Goal: Transaction & Acquisition: Book appointment/travel/reservation

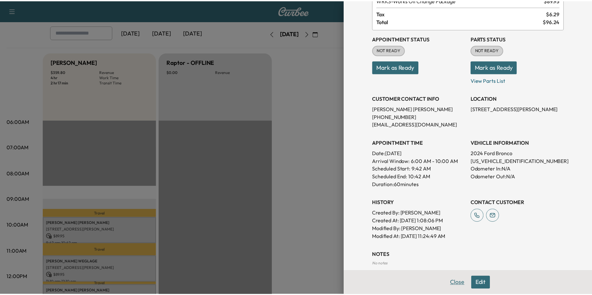
scroll to position [82, 0]
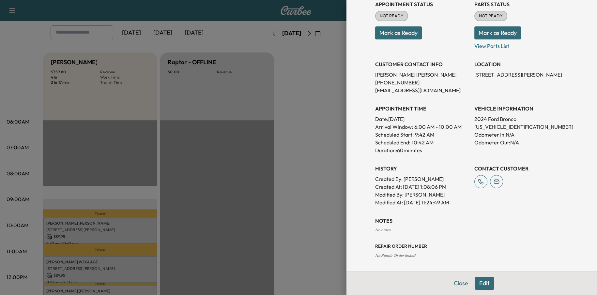
click at [455, 276] on div "Close Edit" at bounding box center [471, 283] width 250 height 24
click at [440, 284] on div "Close Edit" at bounding box center [471, 283] width 250 height 24
click at [449, 283] on button "Close" at bounding box center [460, 283] width 23 height 13
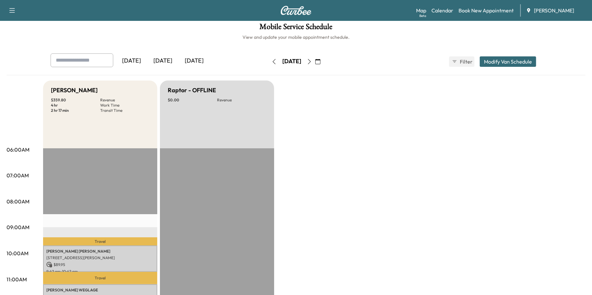
scroll to position [0, 0]
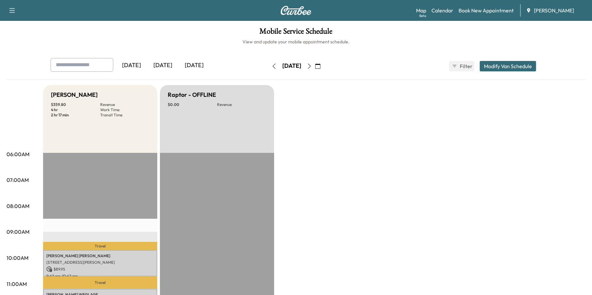
click at [268, 65] on button "button" at bounding box center [273, 66] width 11 height 10
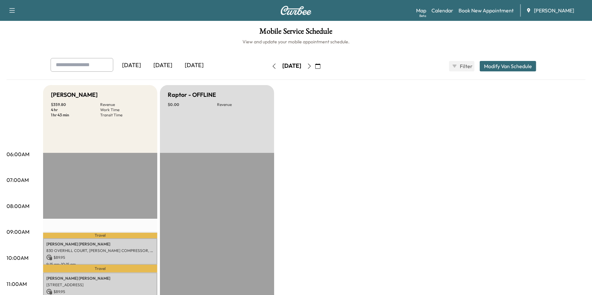
click at [271, 64] on icon "button" at bounding box center [273, 66] width 5 height 5
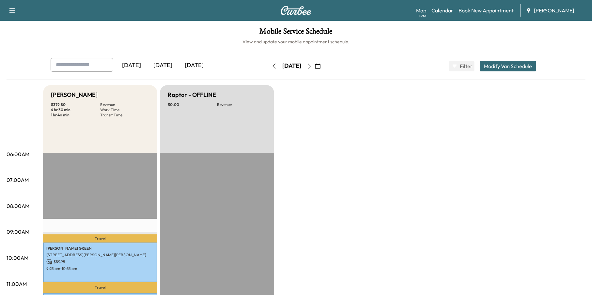
click at [271, 65] on icon "button" at bounding box center [273, 66] width 5 height 5
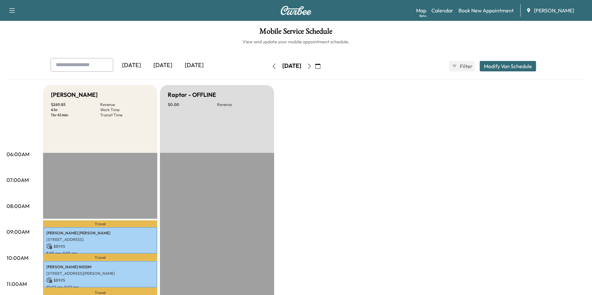
click at [477, 15] on div "Map Beta Calendar Book New Appointment [PERSON_NAME]" at bounding box center [501, 10] width 171 height 12
click at [476, 9] on link "Book New Appointment" at bounding box center [485, 11] width 55 height 8
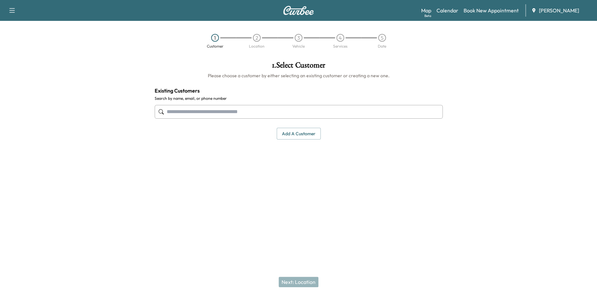
paste input "**********"
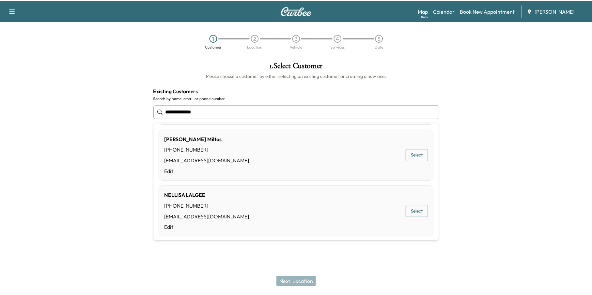
scroll to position [46, 0]
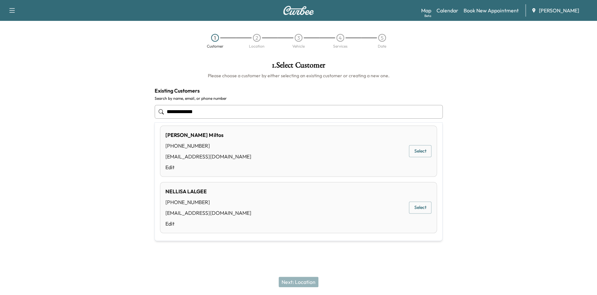
type input "**********"
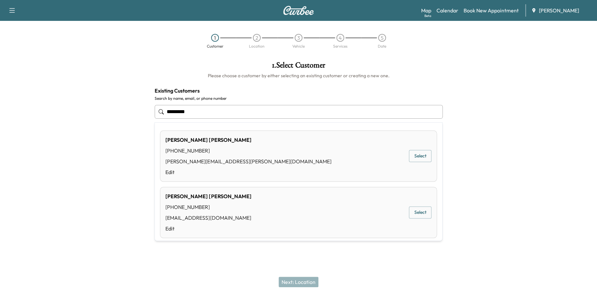
click at [419, 155] on button "Select" at bounding box center [420, 156] width 23 height 12
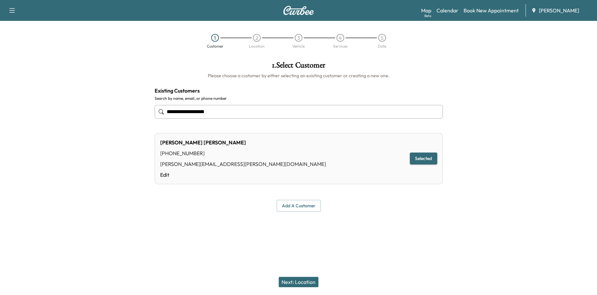
type input "**********"
click at [299, 283] on button "Next: Location" at bounding box center [299, 282] width 40 height 10
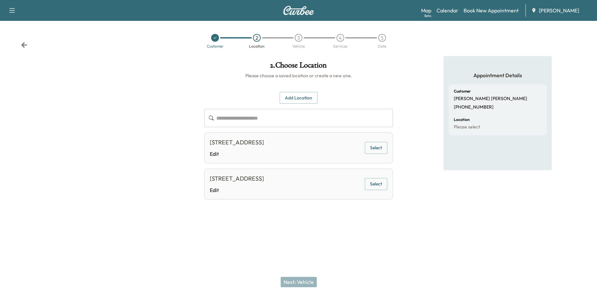
click at [378, 181] on button "Select" at bounding box center [376, 184] width 23 height 12
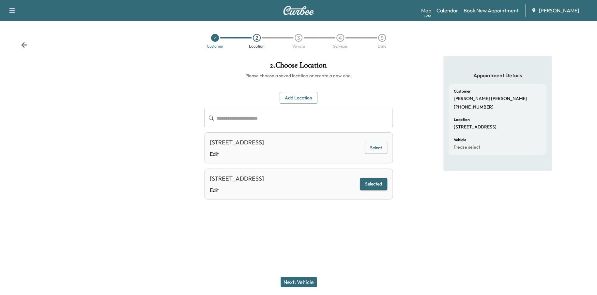
click at [312, 280] on button "Next: Vehicle" at bounding box center [298, 282] width 36 height 10
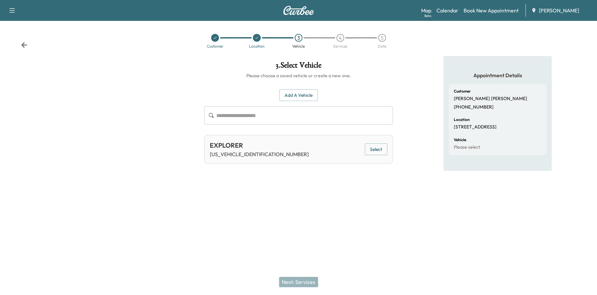
click at [371, 149] on button "Select" at bounding box center [376, 150] width 23 height 12
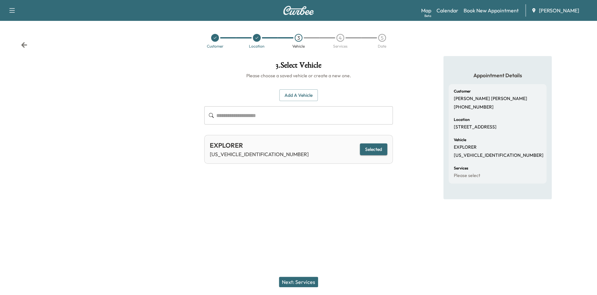
click at [306, 281] on button "Next: Services" at bounding box center [298, 282] width 39 height 10
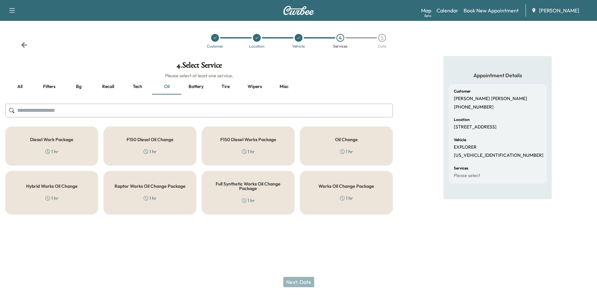
click at [365, 200] on div "Works Oil Change Package 1 hr" at bounding box center [346, 193] width 93 height 44
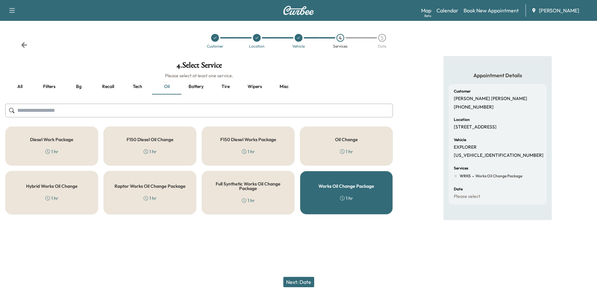
click at [300, 282] on button "Next: Date" at bounding box center [298, 282] width 31 height 10
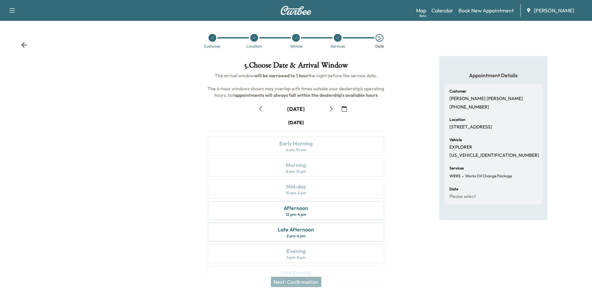
click at [348, 109] on button "button" at bounding box center [344, 109] width 11 height 10
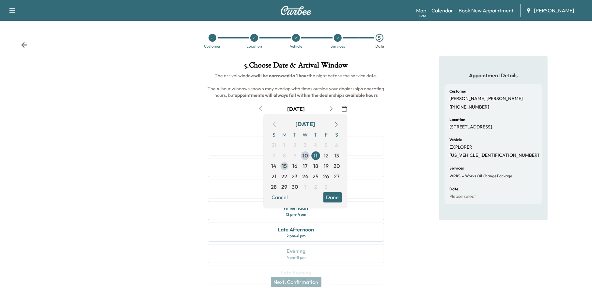
click at [283, 168] on span "15" at bounding box center [284, 166] width 5 height 8
click at [337, 199] on button "Done" at bounding box center [332, 197] width 19 height 10
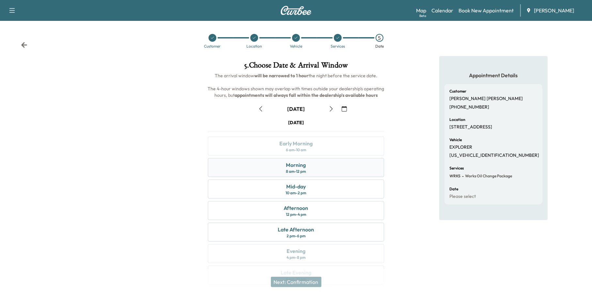
click at [342, 165] on div "Morning 8 am - 12 pm" at bounding box center [296, 167] width 176 height 19
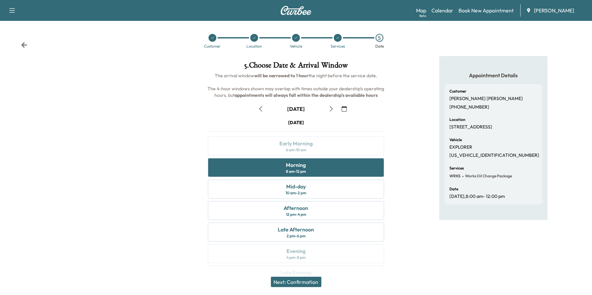
click at [309, 281] on button "Next: Confirmation" at bounding box center [296, 282] width 51 height 10
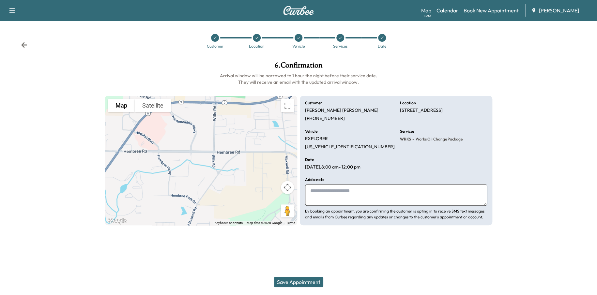
click at [299, 279] on button "Save Appointment" at bounding box center [298, 282] width 49 height 10
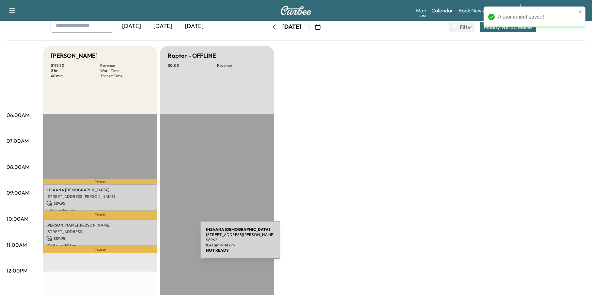
scroll to position [98, 0]
